Goal: Use online tool/utility: Utilize a website feature to perform a specific function

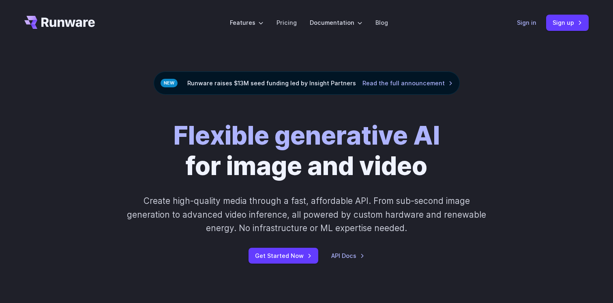
click at [528, 24] on link "Sign in" at bounding box center [526, 22] width 19 height 9
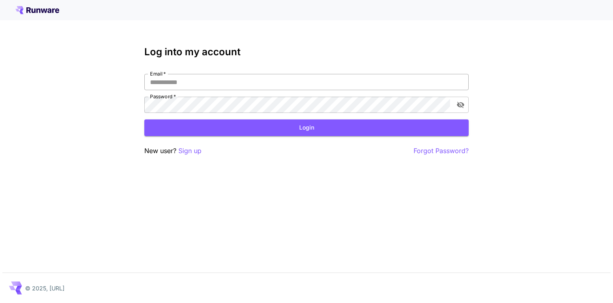
click at [369, 82] on input "Email   *" at bounding box center [306, 82] width 324 height 16
type input "**********"
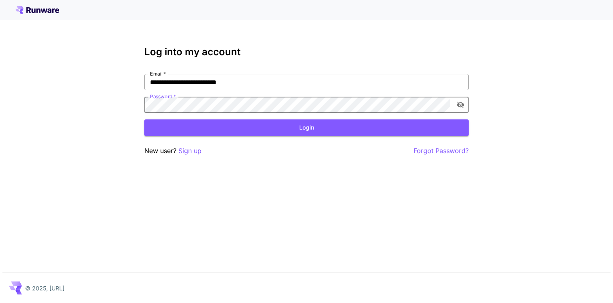
click button "Login" at bounding box center [306, 127] width 324 height 17
click at [460, 102] on icon "toggle password visibility" at bounding box center [460, 105] width 7 height 6
click button "Login" at bounding box center [306, 127] width 324 height 17
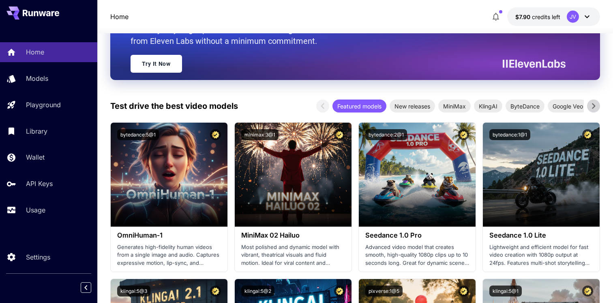
scroll to position [108, 0]
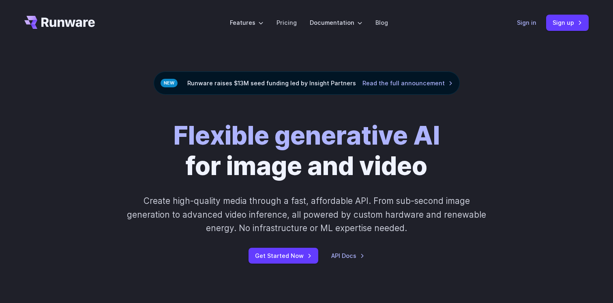
click at [531, 21] on link "Sign in" at bounding box center [526, 22] width 19 height 9
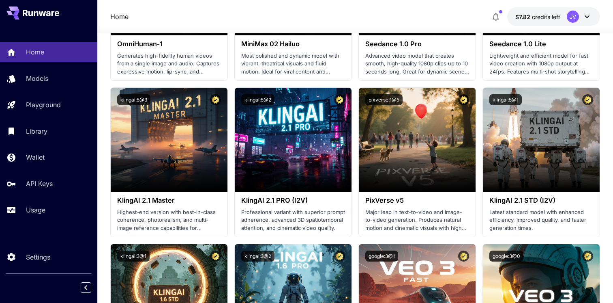
scroll to position [305, 0]
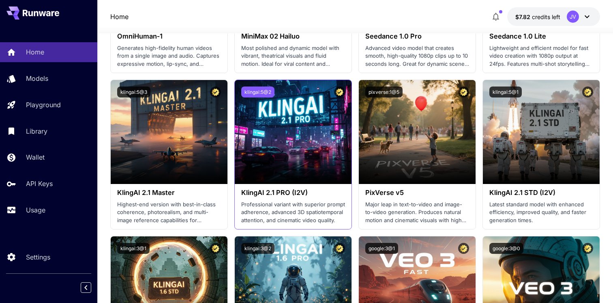
click at [260, 92] on button "klingai:5@2" at bounding box center [257, 91] width 33 height 11
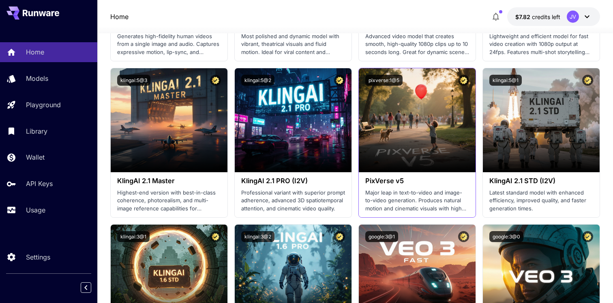
scroll to position [318, 0]
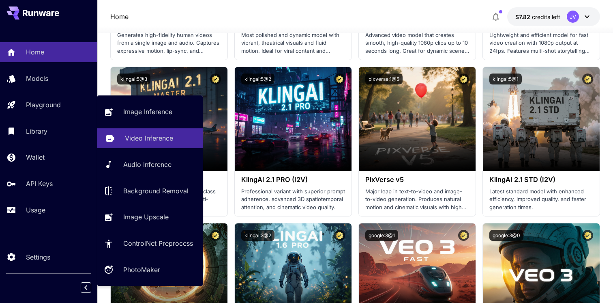
click at [163, 135] on p "Video Inference" at bounding box center [149, 138] width 48 height 10
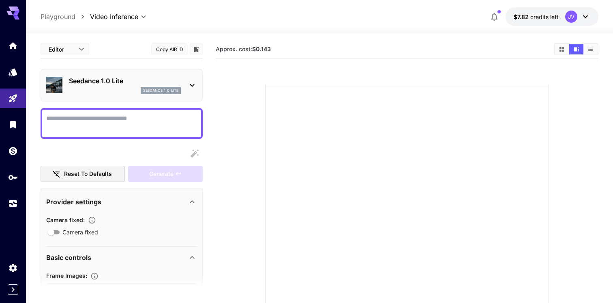
click at [195, 86] on icon at bounding box center [192, 85] width 10 height 10
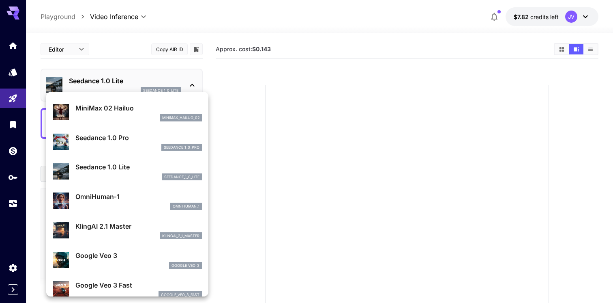
scroll to position [30, 0]
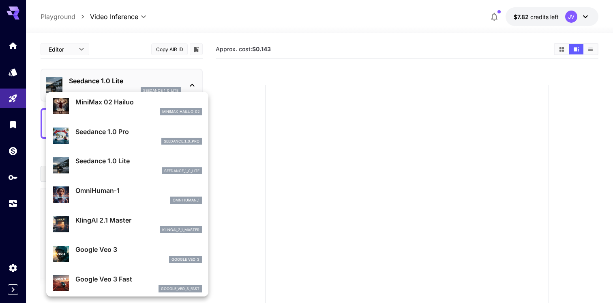
click at [132, 223] on p "KlingAI 2.1 Master" at bounding box center [138, 220] width 127 height 10
type input "**********"
type input "****"
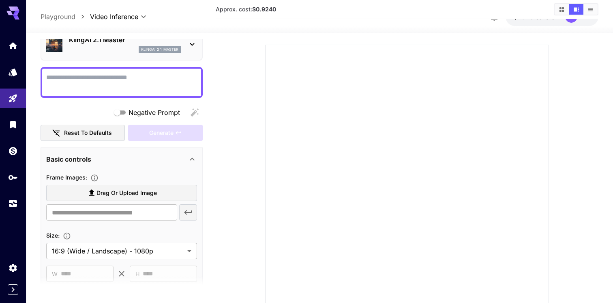
scroll to position [0, 0]
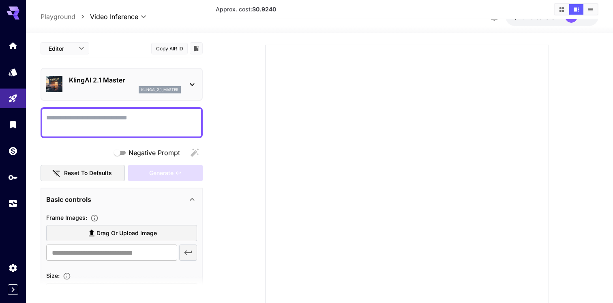
click at [150, 88] on p "klingai_2_1_master" at bounding box center [159, 90] width 37 height 6
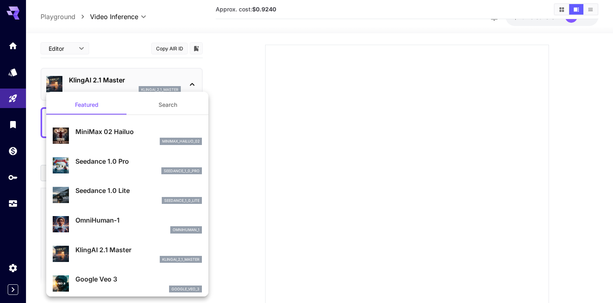
click at [284, 171] on div at bounding box center [306, 151] width 613 height 303
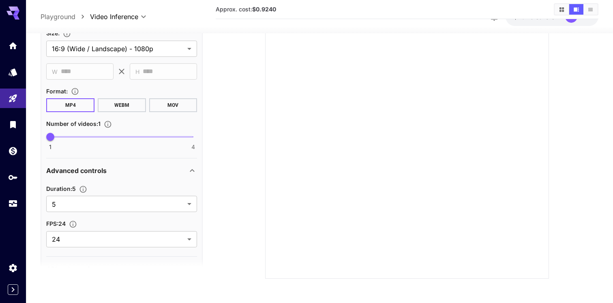
scroll to position [248, 0]
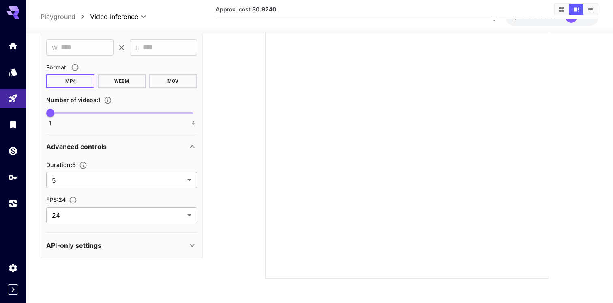
click at [142, 262] on section at bounding box center [122, 268] width 162 height 20
click at [144, 253] on div "API-only settings" at bounding box center [121, 244] width 151 height 19
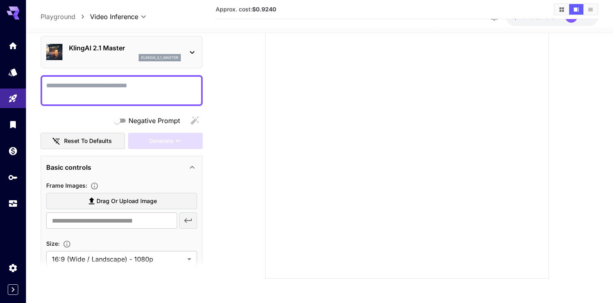
scroll to position [0, 0]
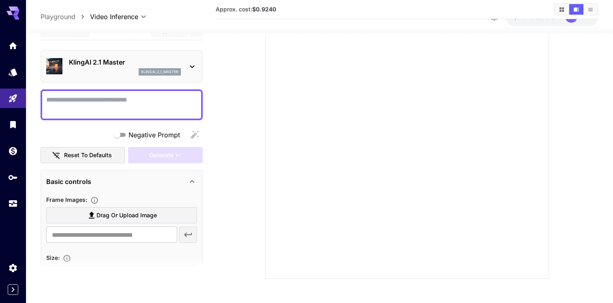
click at [193, 66] on icon at bounding box center [192, 67] width 10 height 10
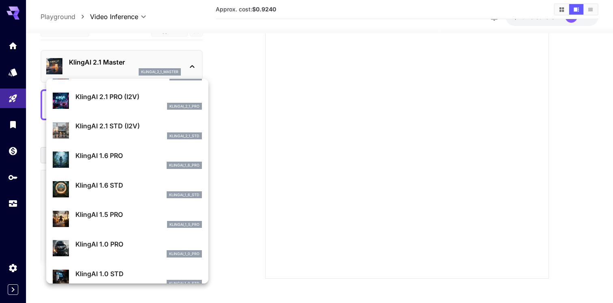
scroll to position [388, 0]
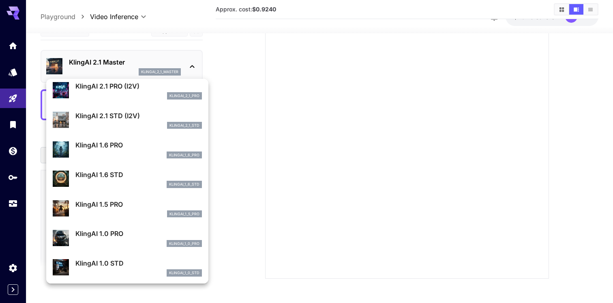
click at [152, 155] on div "klingai_1_6_pro" at bounding box center [138, 154] width 127 height 7
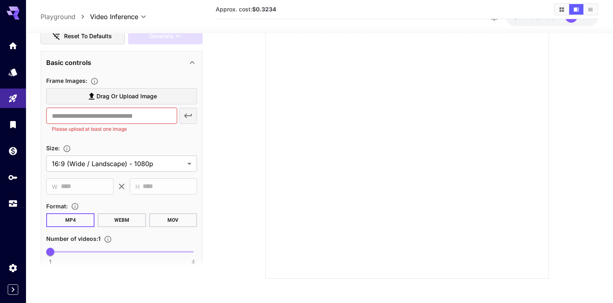
scroll to position [0, 0]
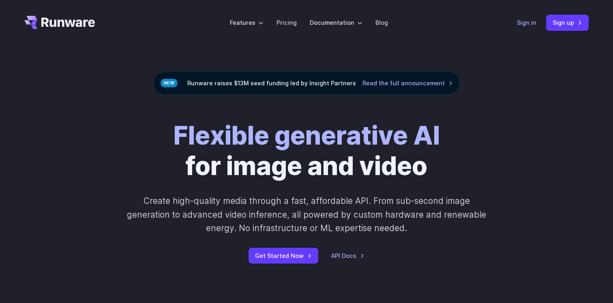
click at [530, 26] on link "Sign in" at bounding box center [526, 22] width 19 height 9
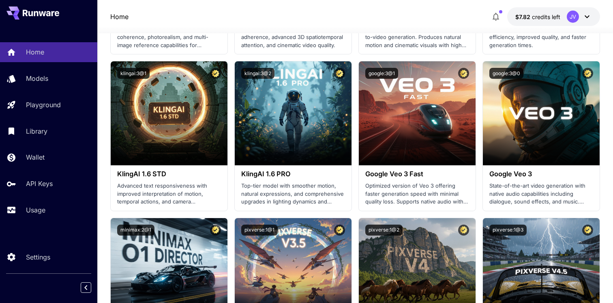
scroll to position [480, 0]
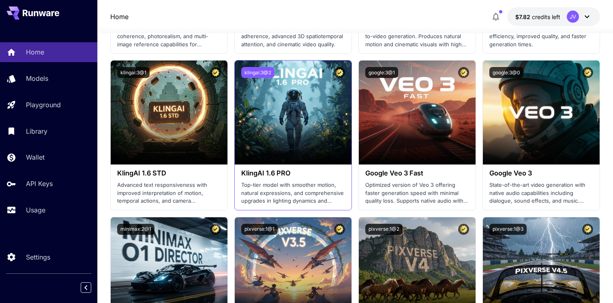
click at [261, 72] on button "klingai:3@2" at bounding box center [257, 72] width 33 height 11
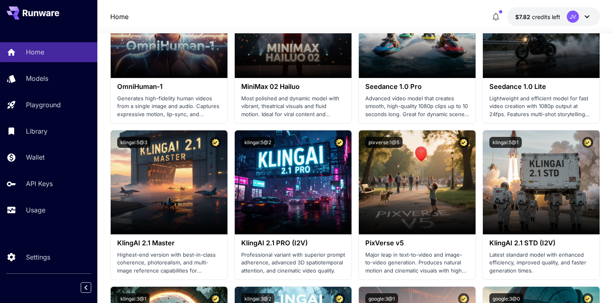
scroll to position [0, 0]
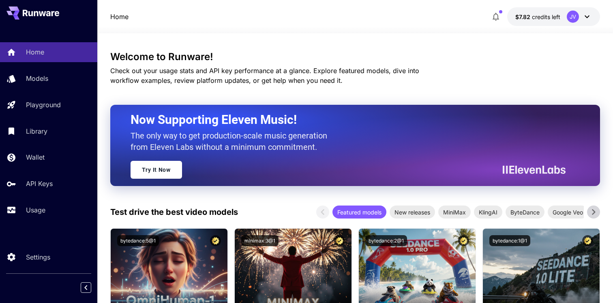
click at [590, 214] on icon at bounding box center [594, 212] width 12 height 12
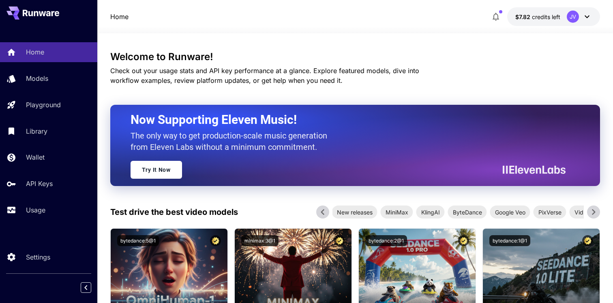
click at [590, 214] on icon at bounding box center [594, 212] width 12 height 12
click at [484, 151] on div "Now Supporting Eleven Music! The only way to get production-scale music generat…" at bounding box center [345, 145] width 429 height 67
click at [160, 173] on link "Try It Now" at bounding box center [157, 169] width 52 height 18
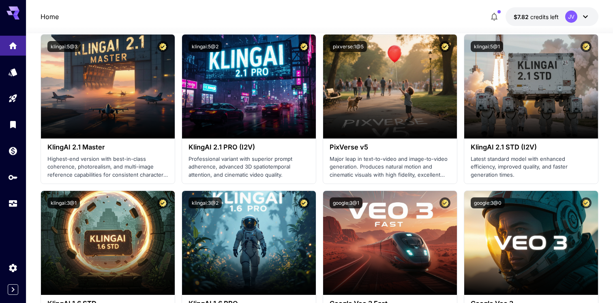
scroll to position [354, 0]
